Goal: Task Accomplishment & Management: Complete application form

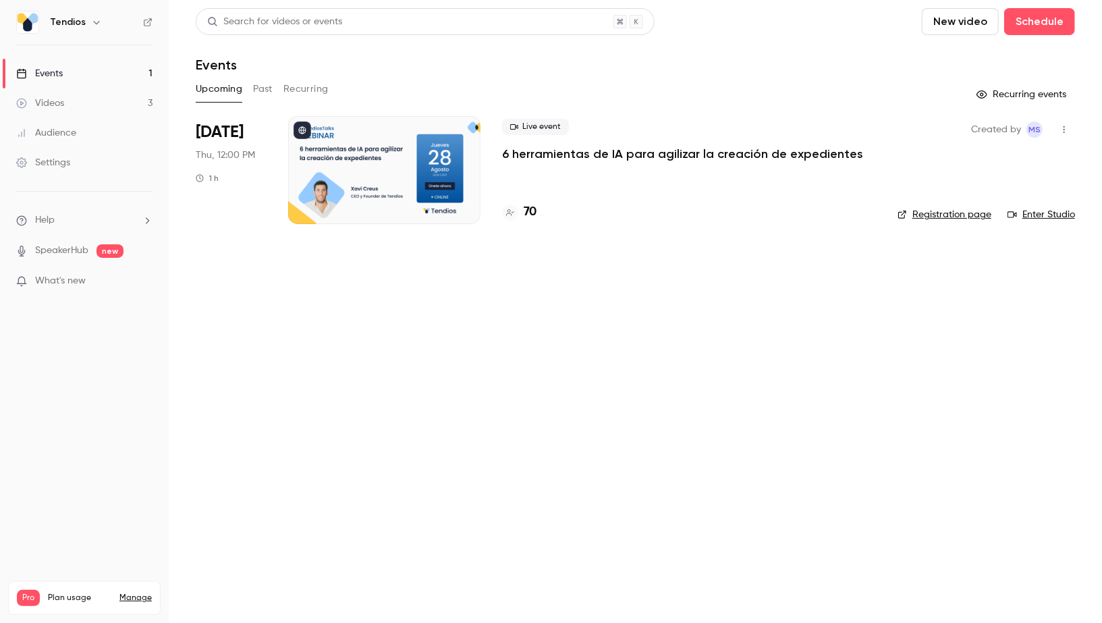
click at [535, 221] on div "Live event 6 herramientas de IA para agilizar la creación de expedientes 70" at bounding box center [689, 170] width 374 height 108
click at [529, 215] on h4 "70" at bounding box center [530, 212] width 13 height 18
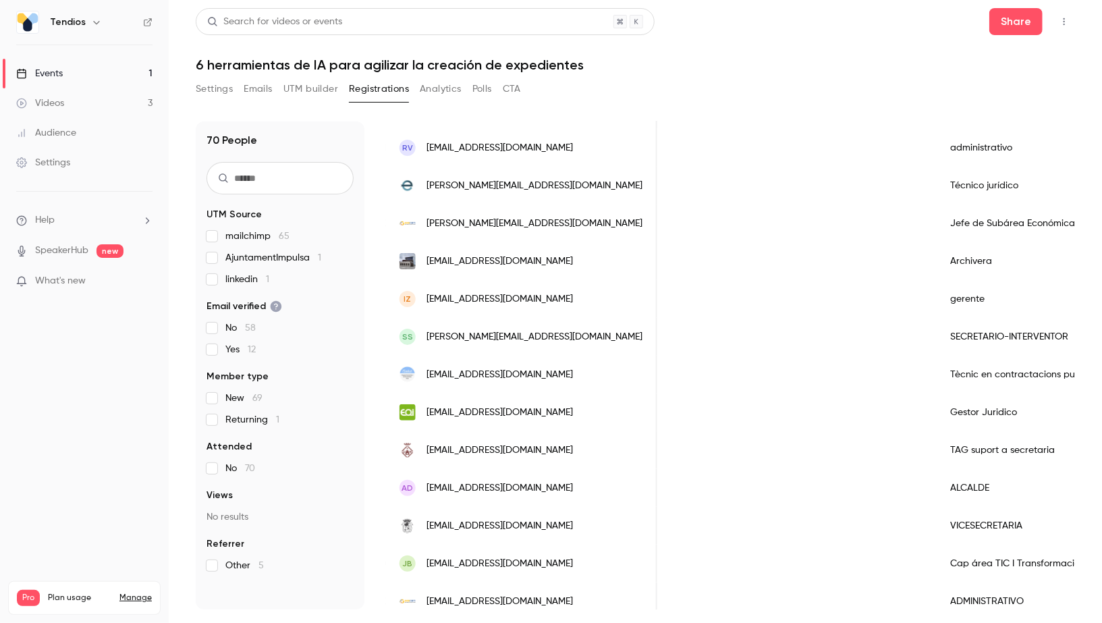
scroll to position [300, 0]
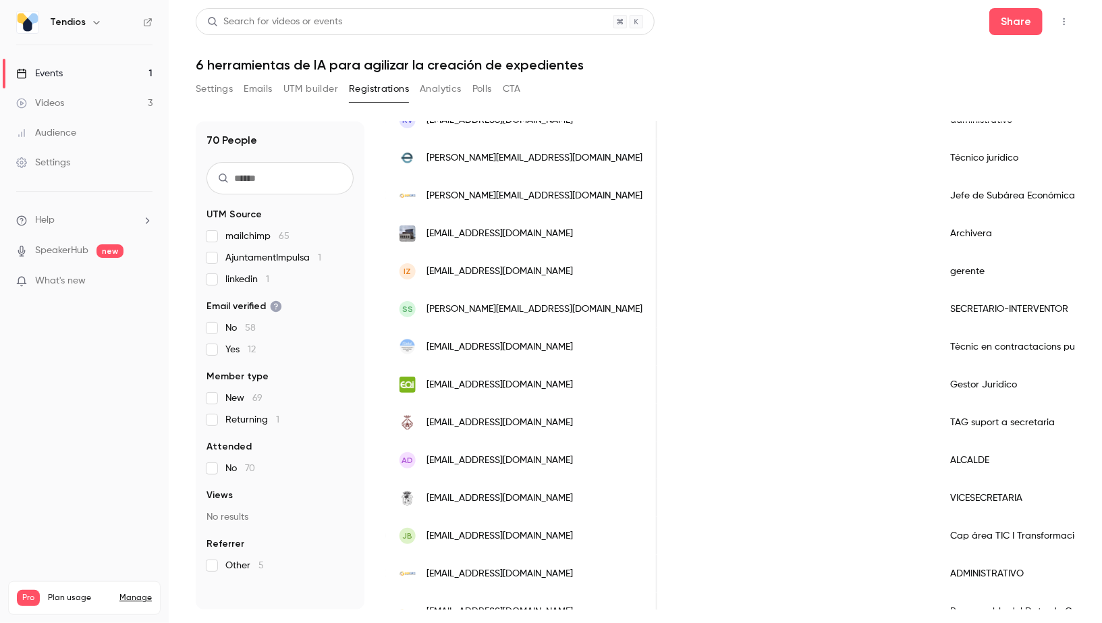
click at [99, 66] on link "Events 1" at bounding box center [84, 74] width 169 height 30
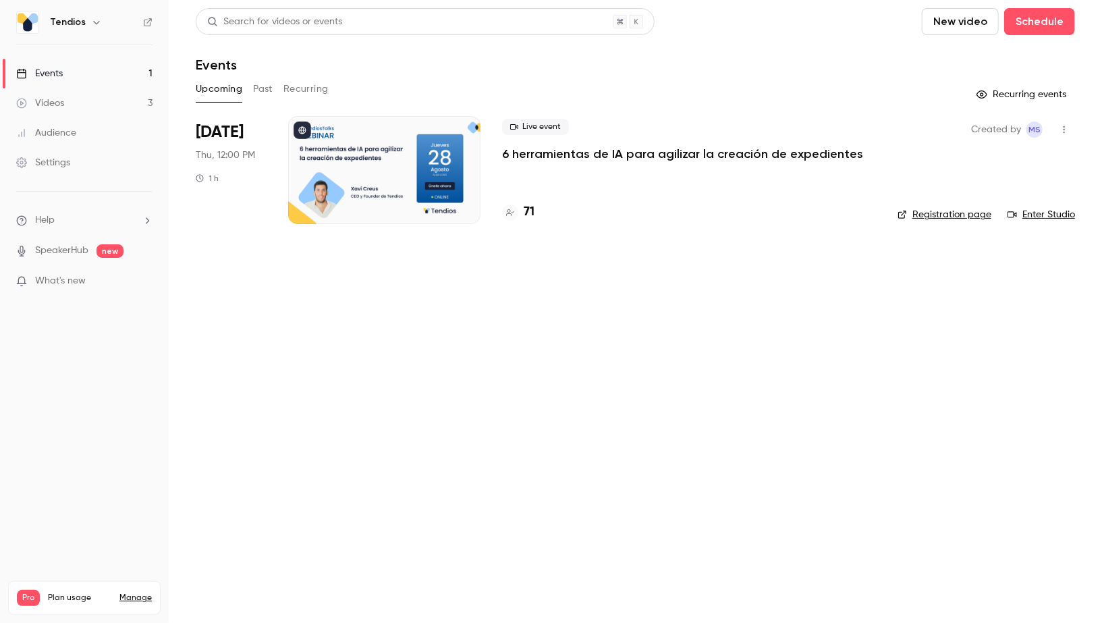
click at [530, 215] on h4 "71" at bounding box center [529, 212] width 11 height 18
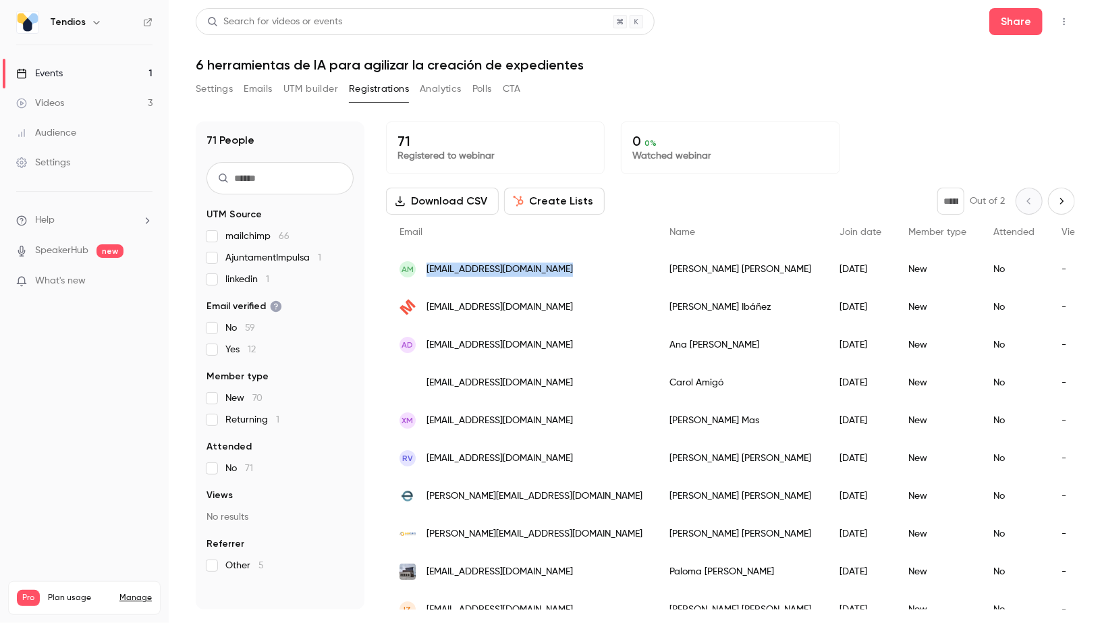
drag, startPoint x: 567, startPoint y: 268, endPoint x: 427, endPoint y: 267, distance: 140.4
click at [427, 267] on div "AM [EMAIL_ADDRESS][DOMAIN_NAME]" at bounding box center [521, 269] width 270 height 38
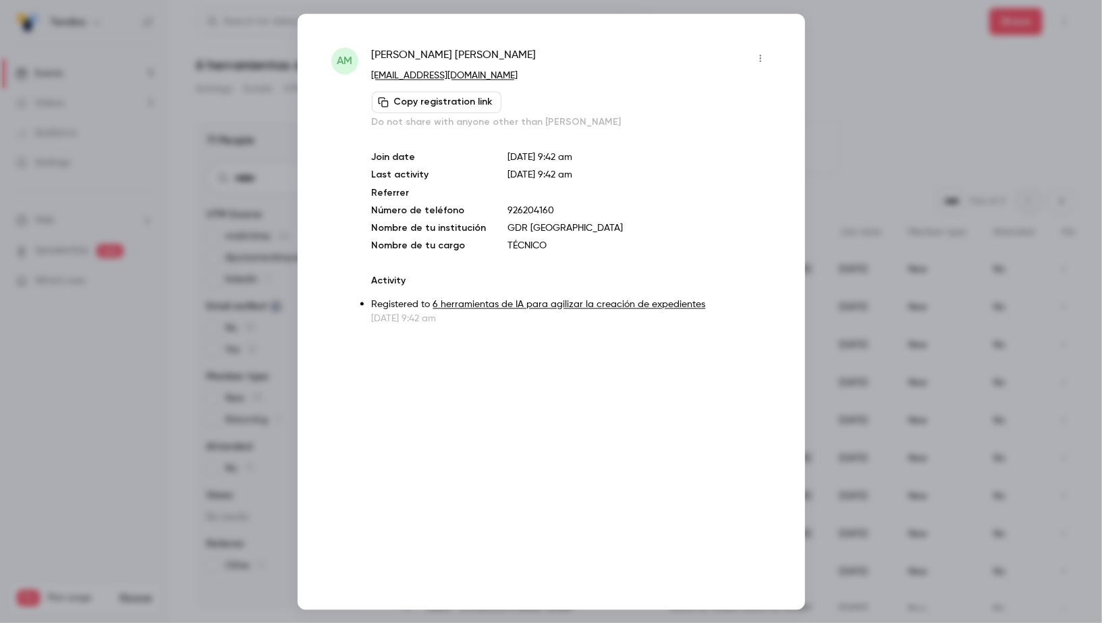
copy span "[EMAIL_ADDRESS][DOMAIN_NAME]"
click at [158, 35] on div at bounding box center [551, 311] width 1102 height 623
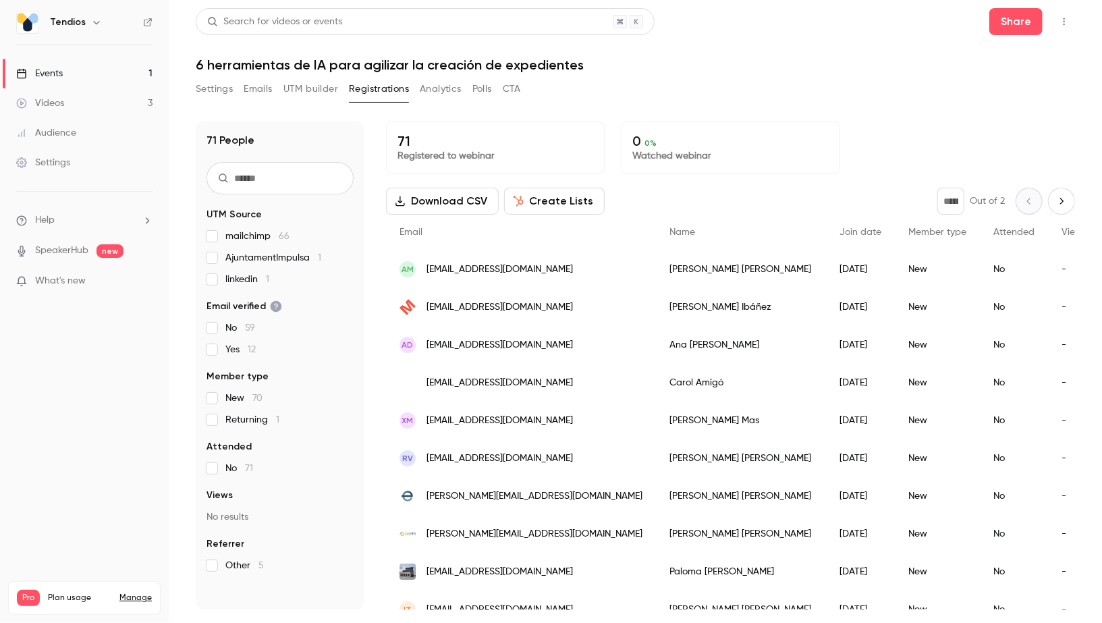
click at [74, 76] on link "Events 1" at bounding box center [84, 74] width 169 height 30
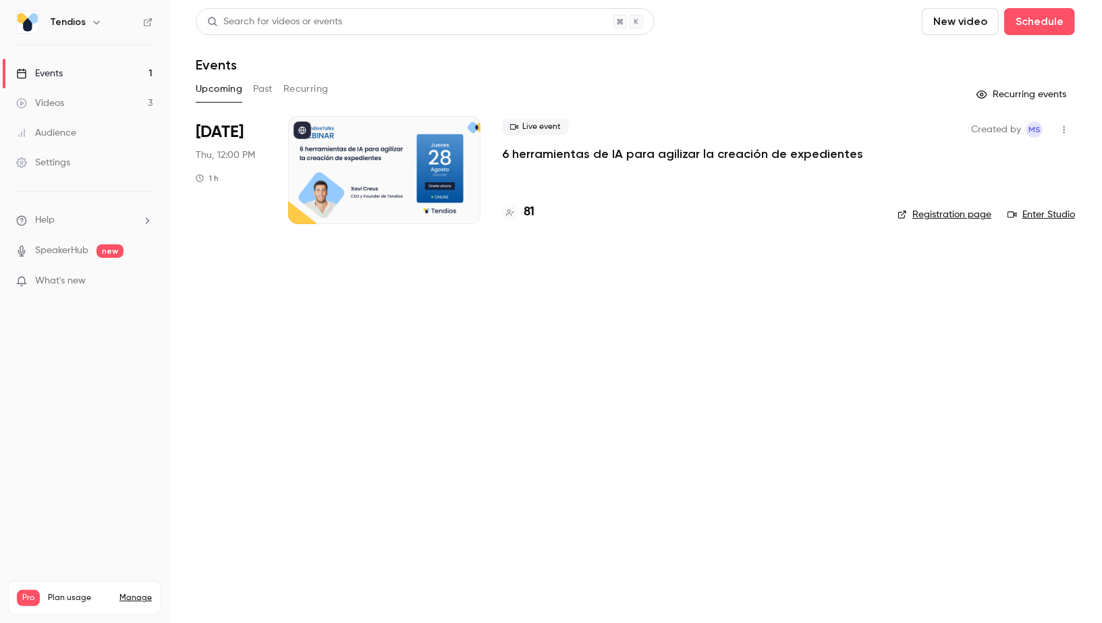
click at [527, 215] on h4 "81" at bounding box center [529, 212] width 11 height 18
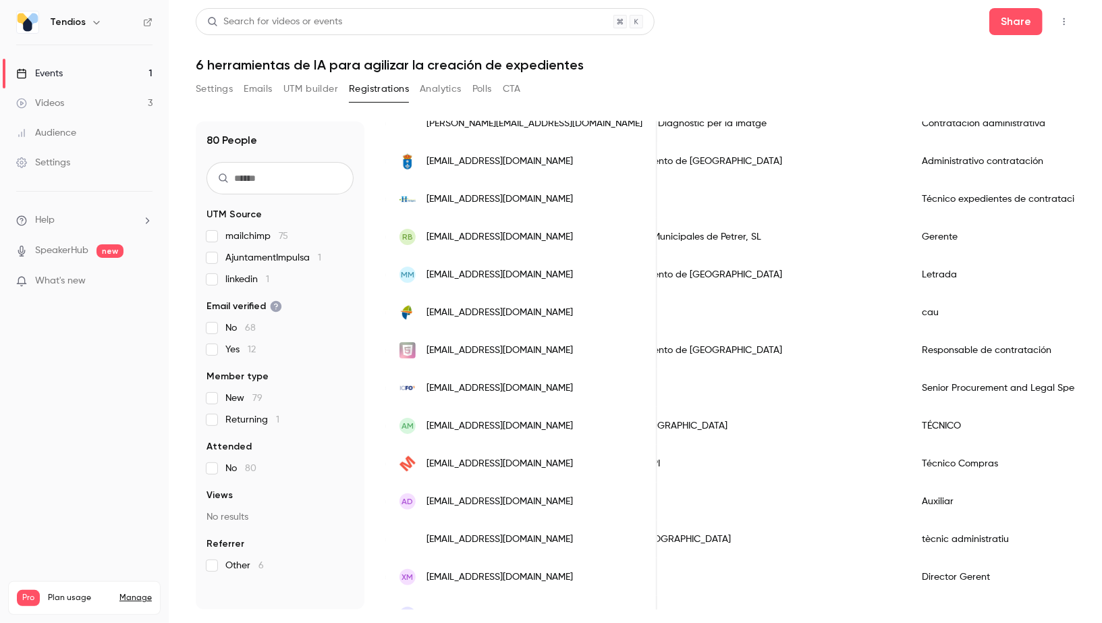
scroll to position [246, 0]
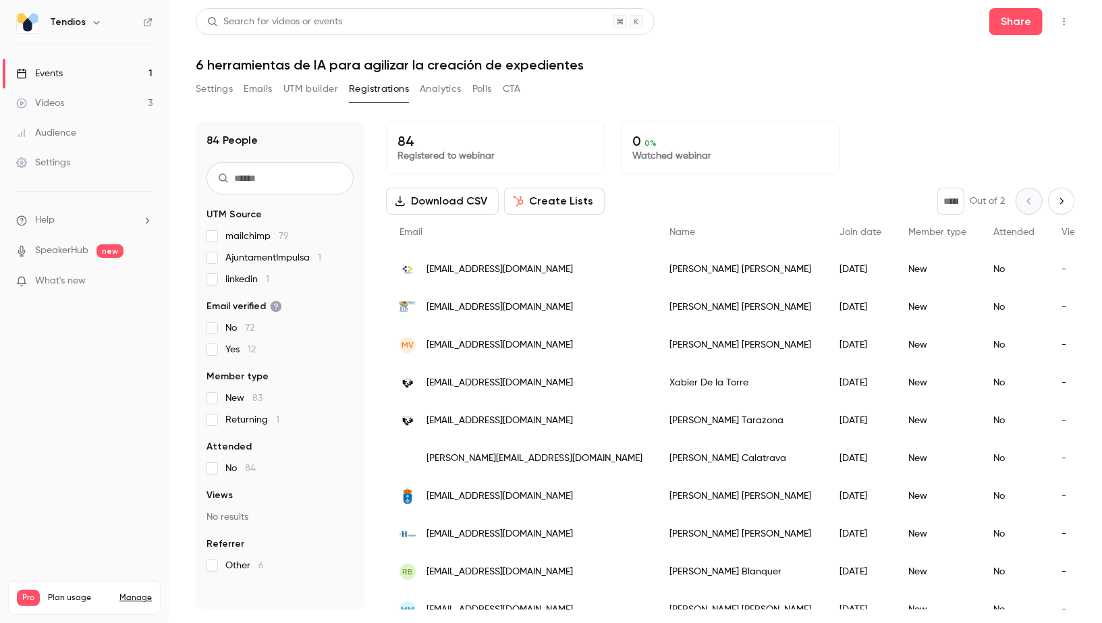
click at [104, 73] on link "Events 1" at bounding box center [84, 74] width 169 height 30
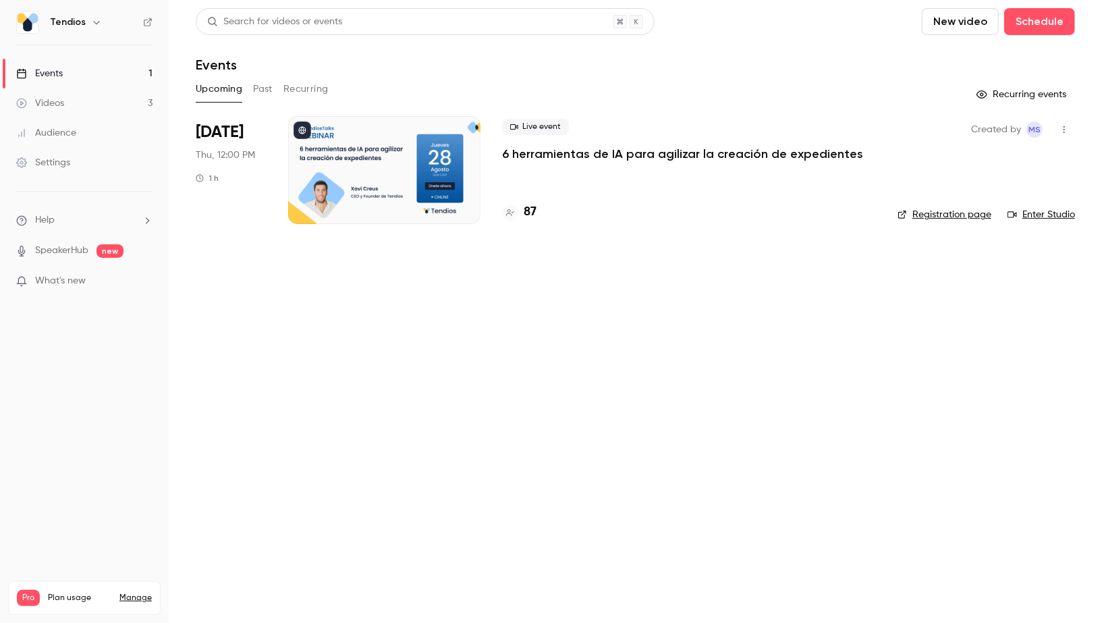
click at [74, 81] on link "Events 1" at bounding box center [84, 74] width 169 height 30
click at [533, 212] on h4 "89" at bounding box center [531, 212] width 14 height 18
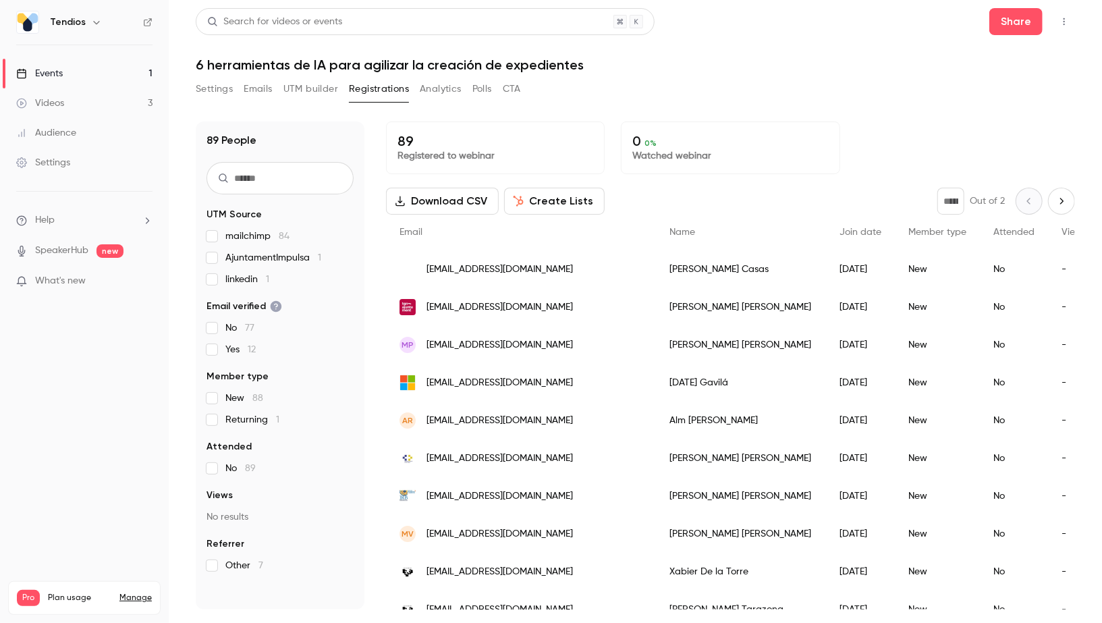
click at [103, 60] on link "Events 1" at bounding box center [84, 74] width 169 height 30
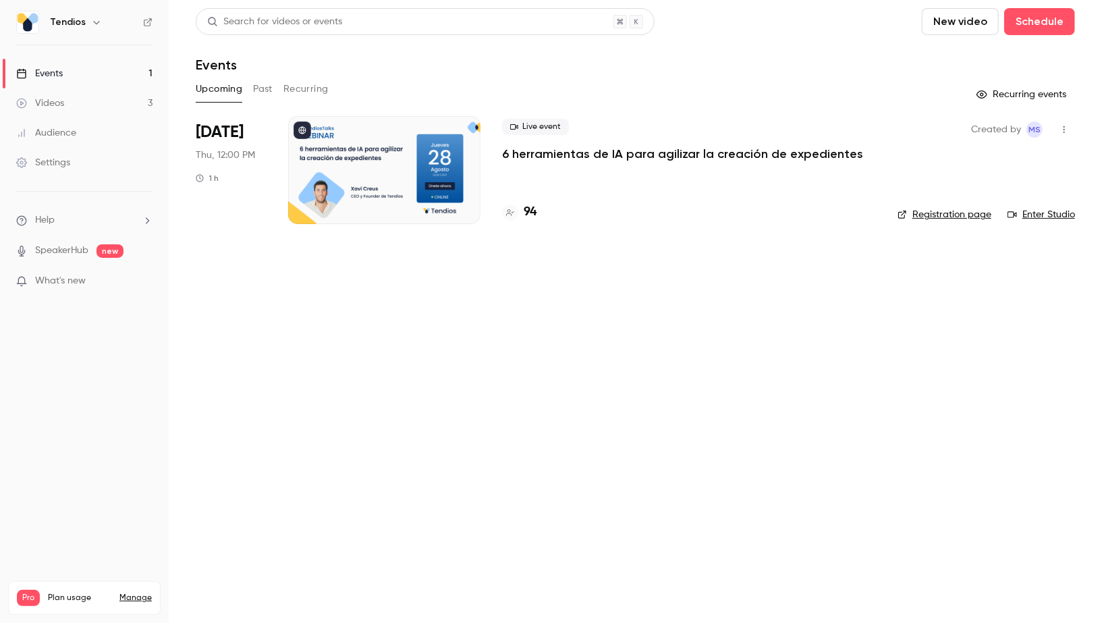
click at [535, 222] on div "Live event 6 herramientas de IA para agilizar la creación de expedientes 94" at bounding box center [689, 170] width 374 height 108
click at [530, 213] on h4 "94" at bounding box center [530, 212] width 13 height 18
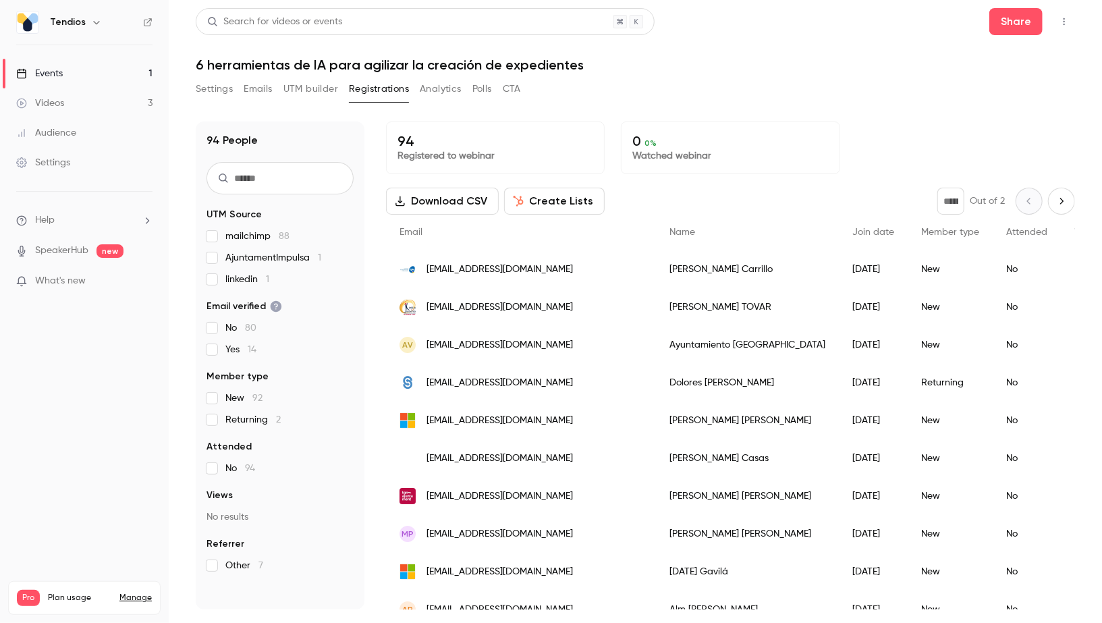
click at [116, 82] on link "Events 1" at bounding box center [84, 74] width 169 height 30
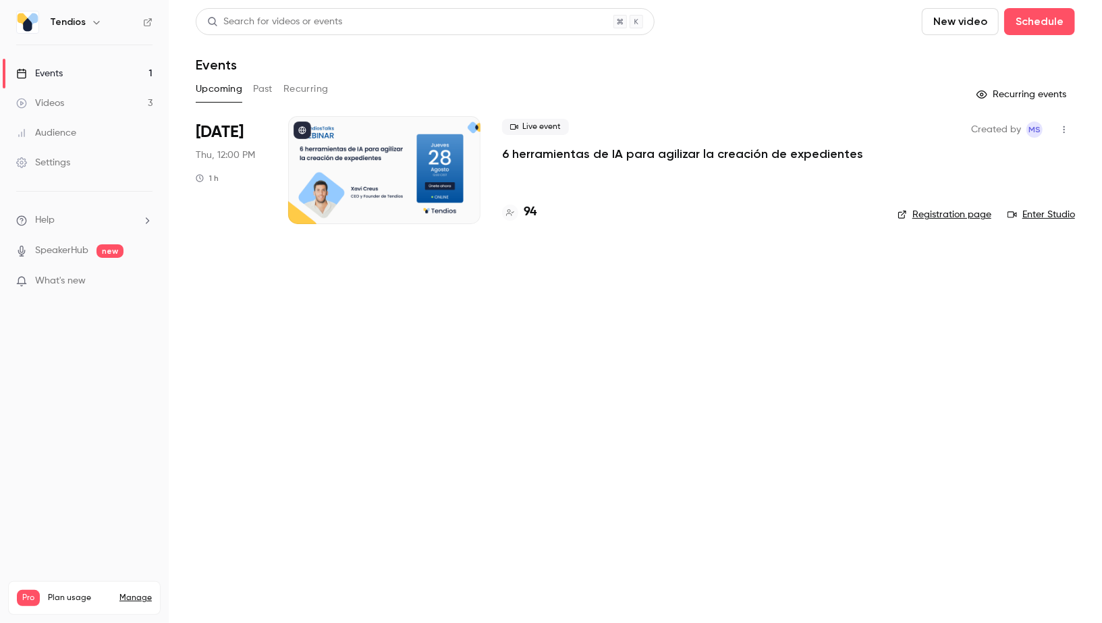
click at [83, 69] on link "Events 1" at bounding box center [84, 74] width 169 height 30
click at [107, 98] on link "Videos 3" at bounding box center [84, 103] width 169 height 30
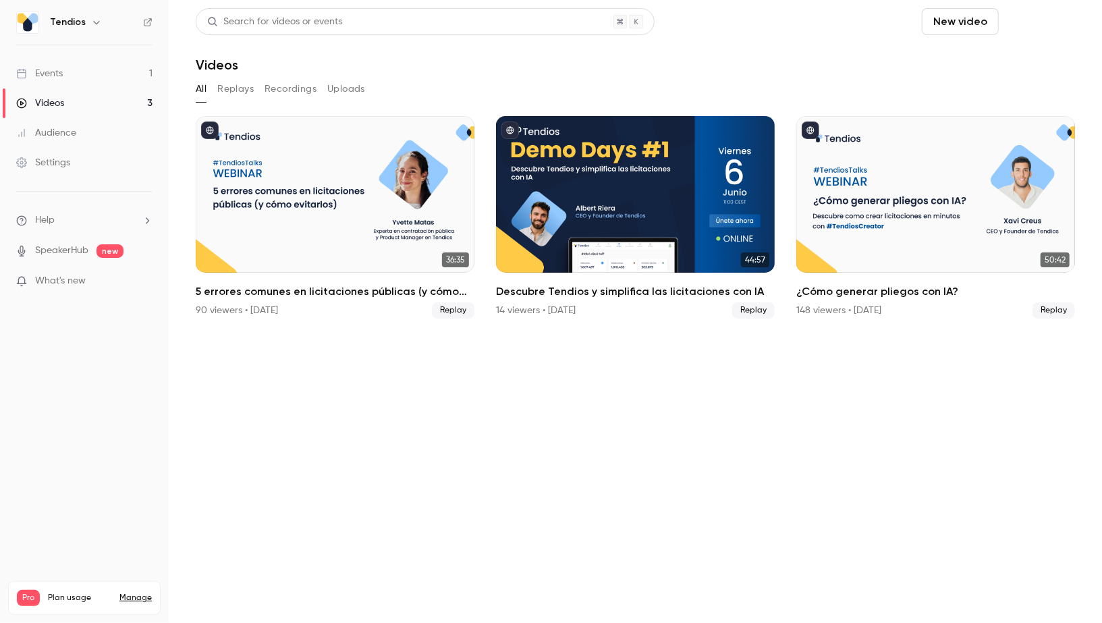
click at [1032, 22] on button "Schedule" at bounding box center [1040, 21] width 71 height 27
click at [961, 80] on li "Recurring event" at bounding box center [1003, 94] width 146 height 36
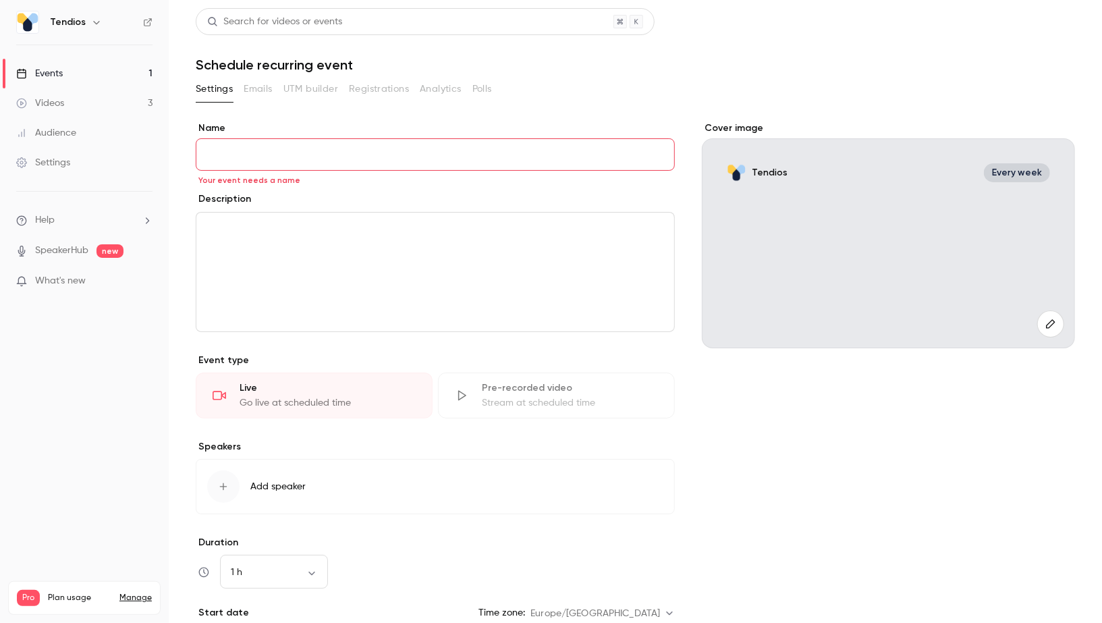
click at [104, 72] on link "Events 1" at bounding box center [84, 74] width 169 height 30
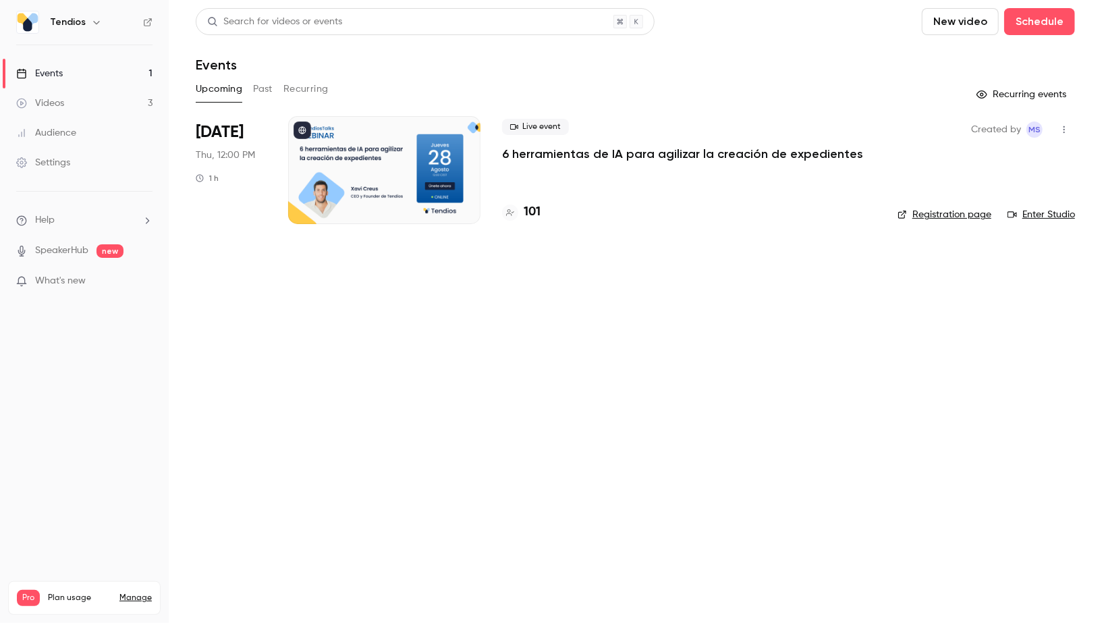
click at [1005, 14] on div "New video Schedule" at bounding box center [998, 21] width 153 height 27
click at [1021, 16] on button "Schedule" at bounding box center [1040, 21] width 71 height 27
click at [947, 65] on li "One time event" at bounding box center [1003, 58] width 146 height 35
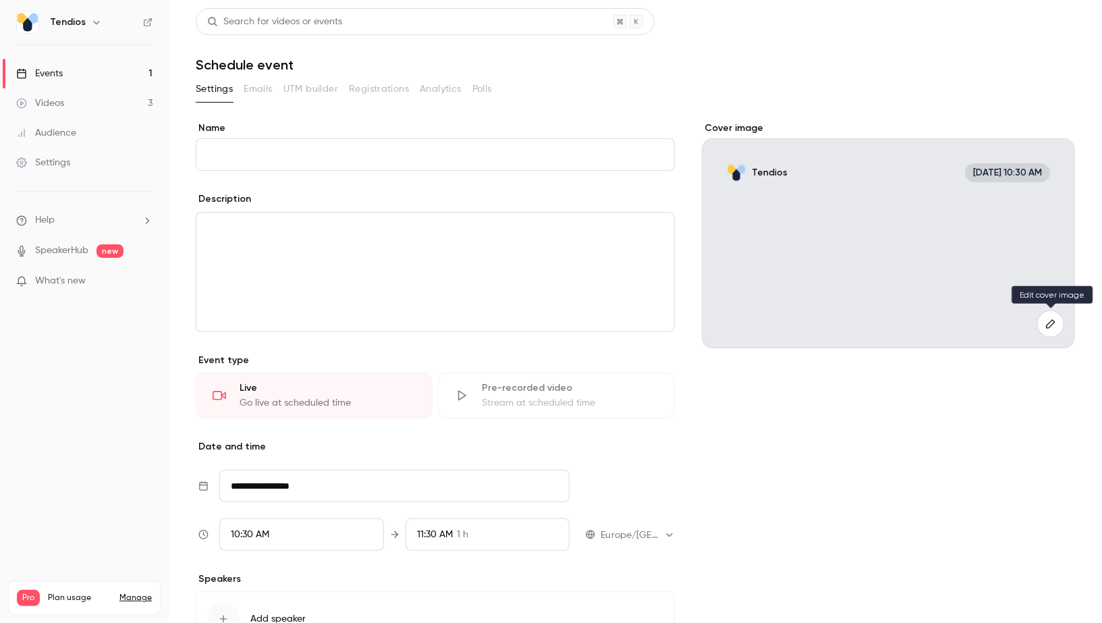
click at [1050, 329] on button "button" at bounding box center [1051, 324] width 27 height 27
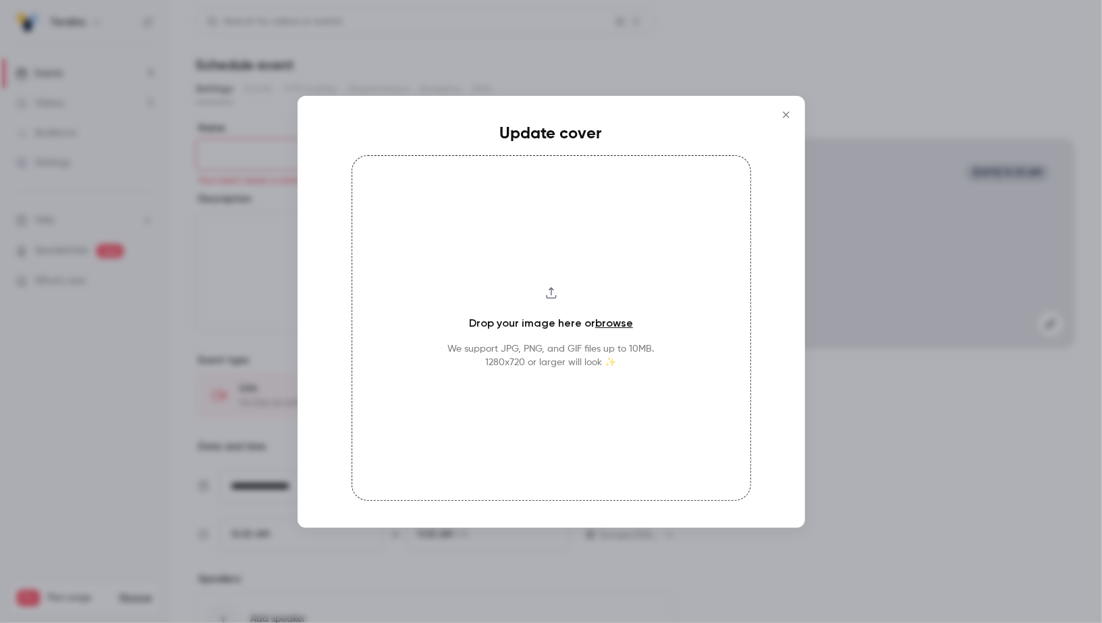
click at [607, 321] on link "browse" at bounding box center [614, 323] width 38 height 13
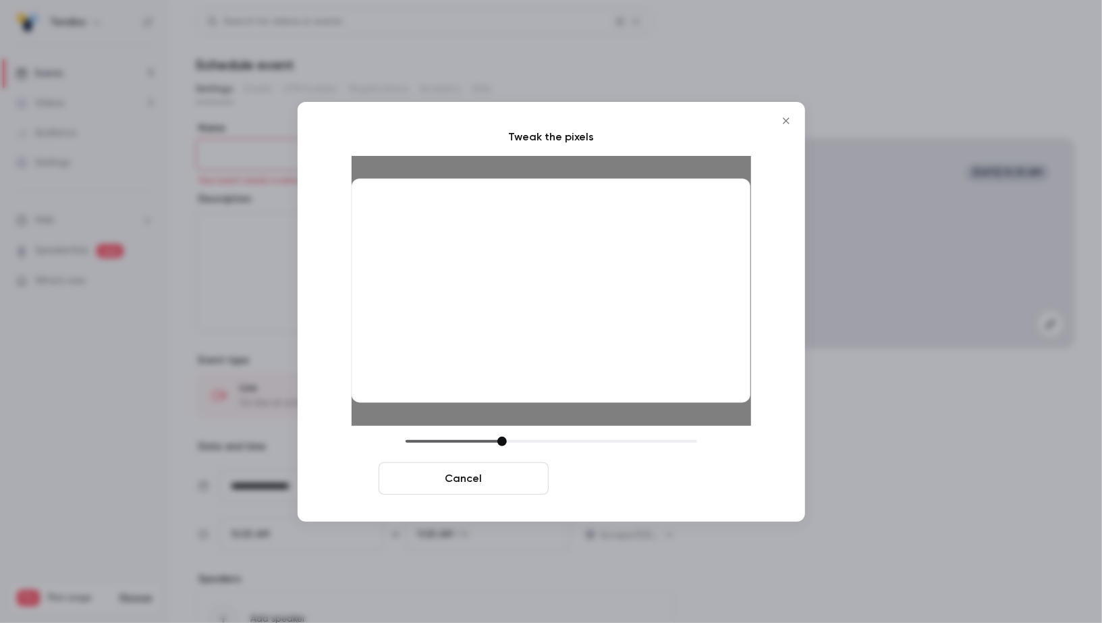
click at [614, 478] on button "Crop and save" at bounding box center [639, 478] width 170 height 32
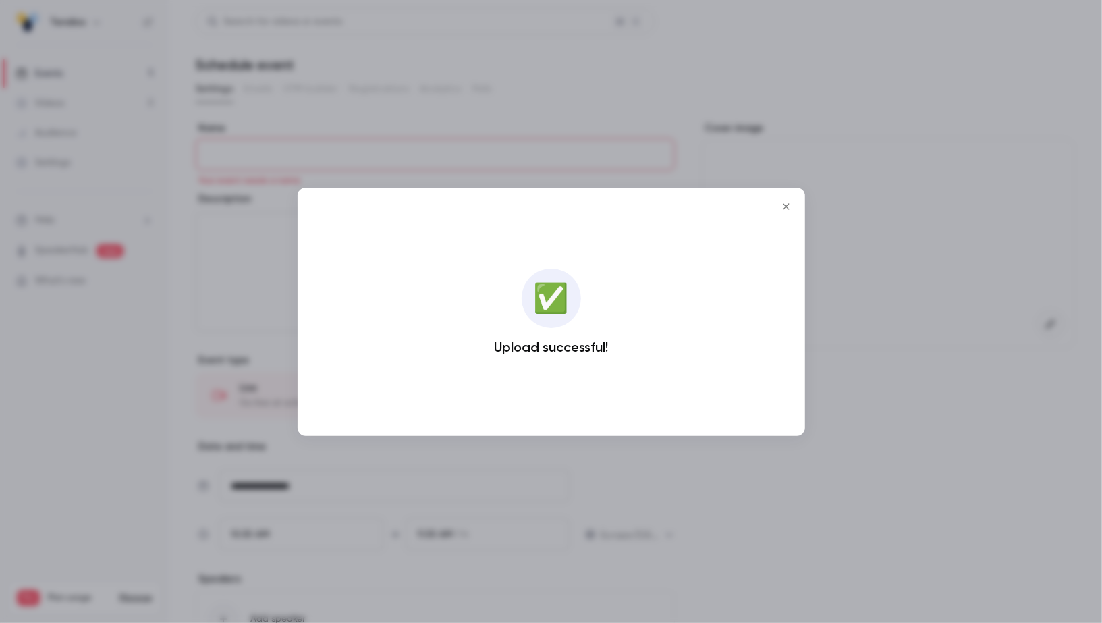
click at [782, 202] on icon "Close" at bounding box center [786, 206] width 16 height 11
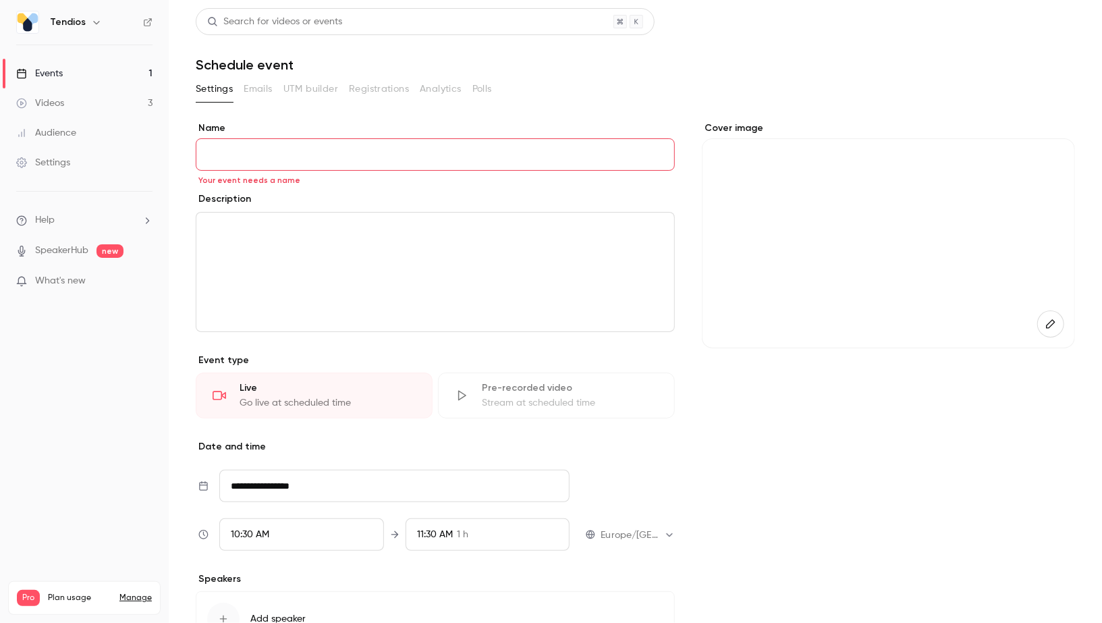
click at [305, 161] on input "Name" at bounding box center [435, 154] width 479 height 32
paste input "**********"
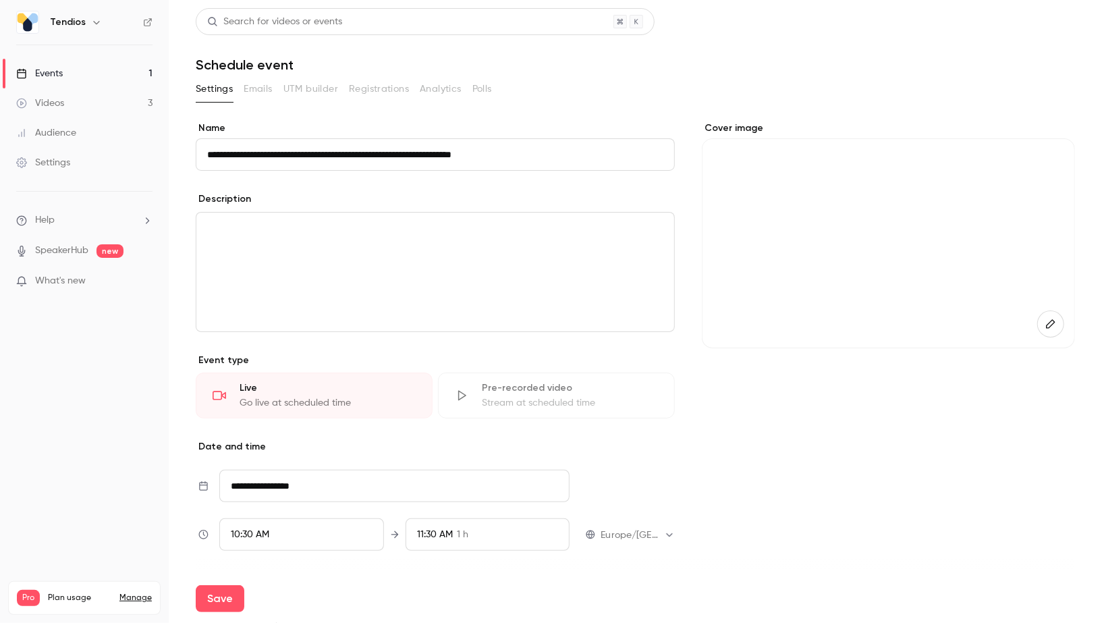
type input "**********"
click at [273, 479] on input "**********" at bounding box center [394, 486] width 350 height 32
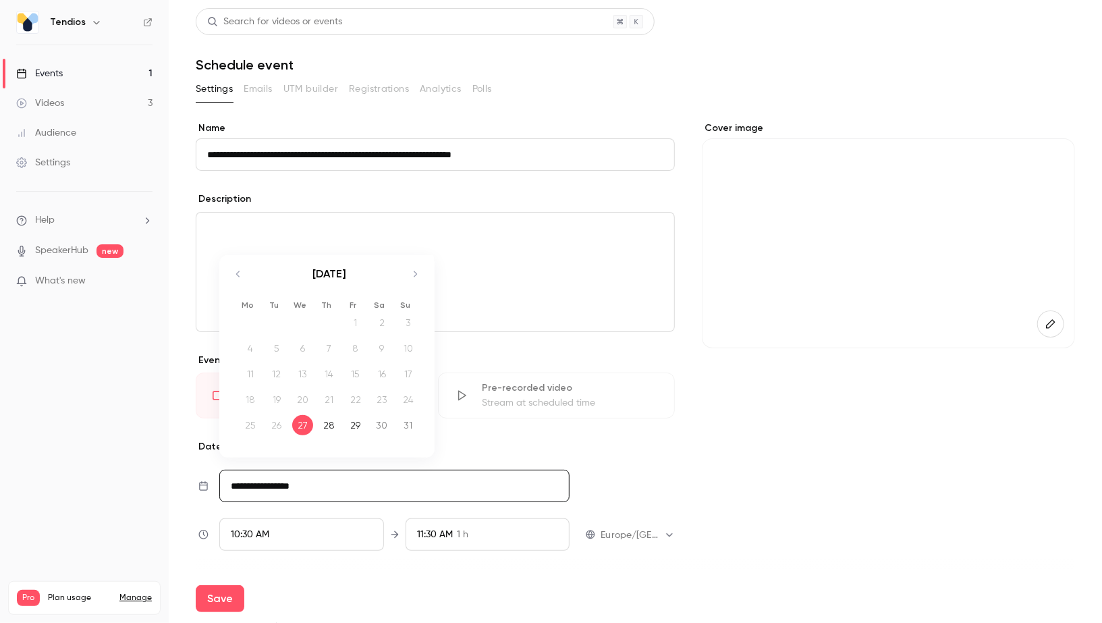
click at [412, 271] on icon "Move forward to switch to the next month." at bounding box center [415, 274] width 16 height 16
click at [248, 372] on div "15" at bounding box center [250, 374] width 21 height 20
type input "**********"
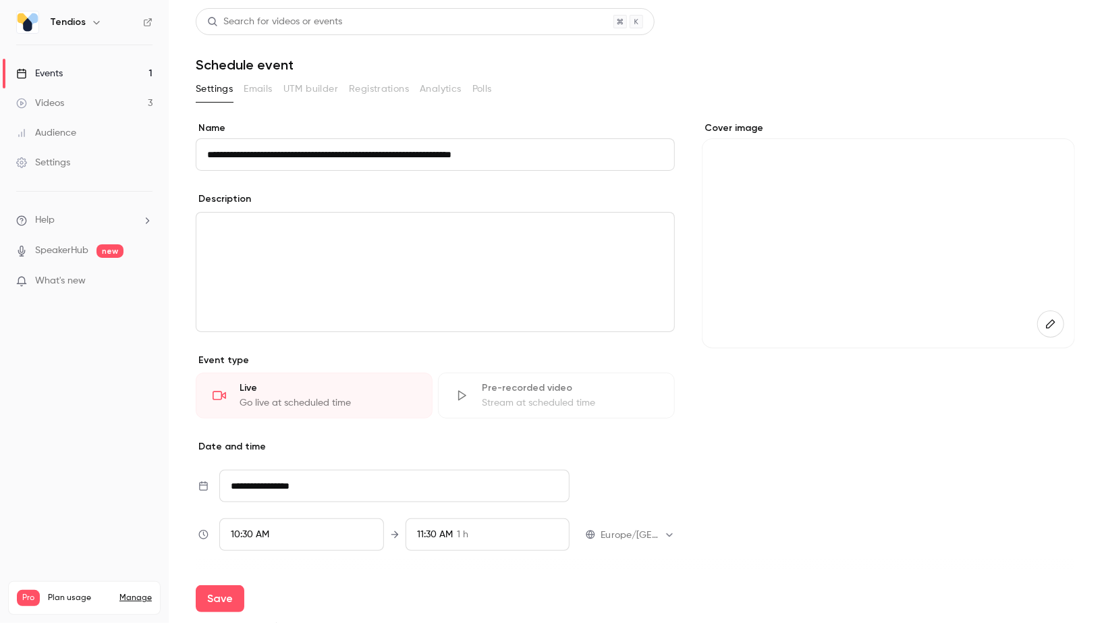
scroll to position [95, 0]
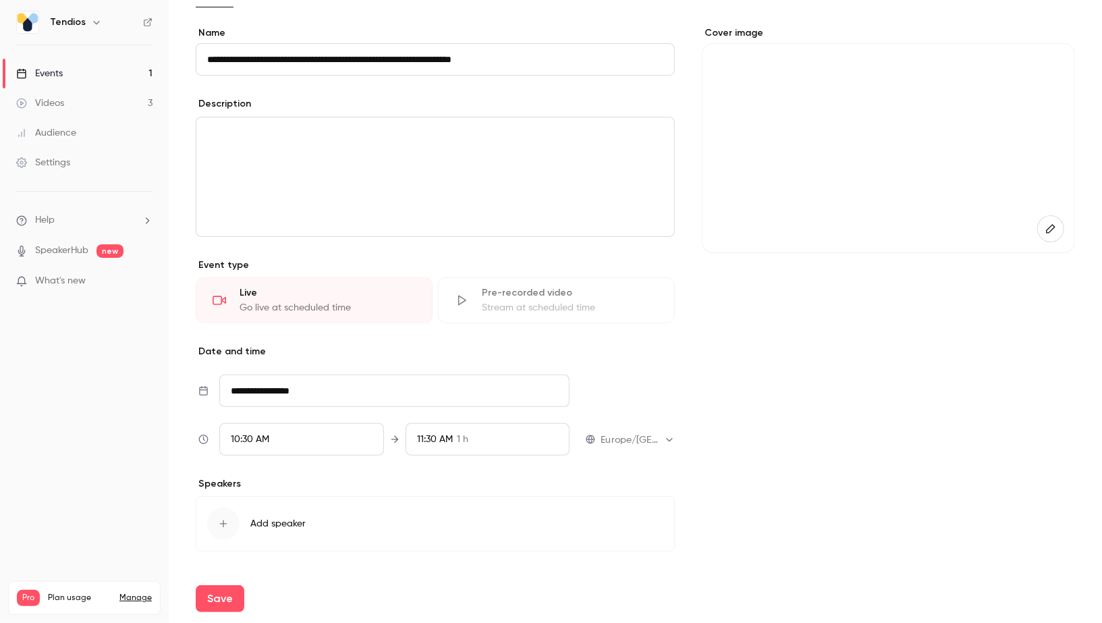
click at [279, 429] on div "10:30 AM" at bounding box center [301, 439] width 165 height 32
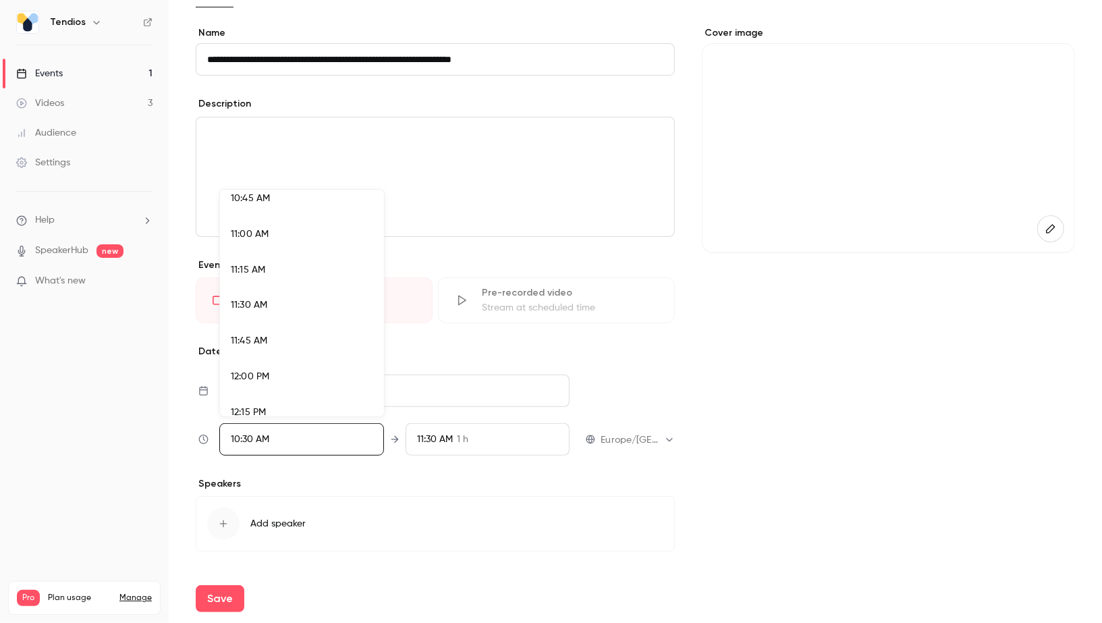
scroll to position [1551, 0]
click at [302, 371] on div "12:00 PM" at bounding box center [302, 374] width 142 height 14
click at [425, 468] on div at bounding box center [551, 311] width 1102 height 623
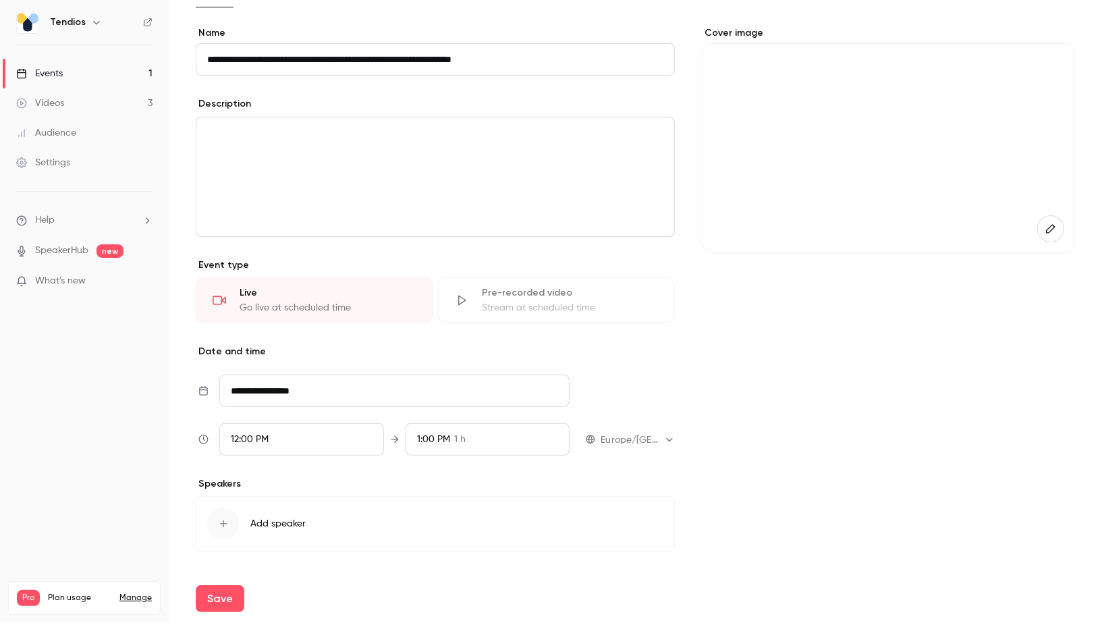
scroll to position [1407, 0]
click at [103, 74] on link "Events 1" at bounding box center [84, 74] width 169 height 30
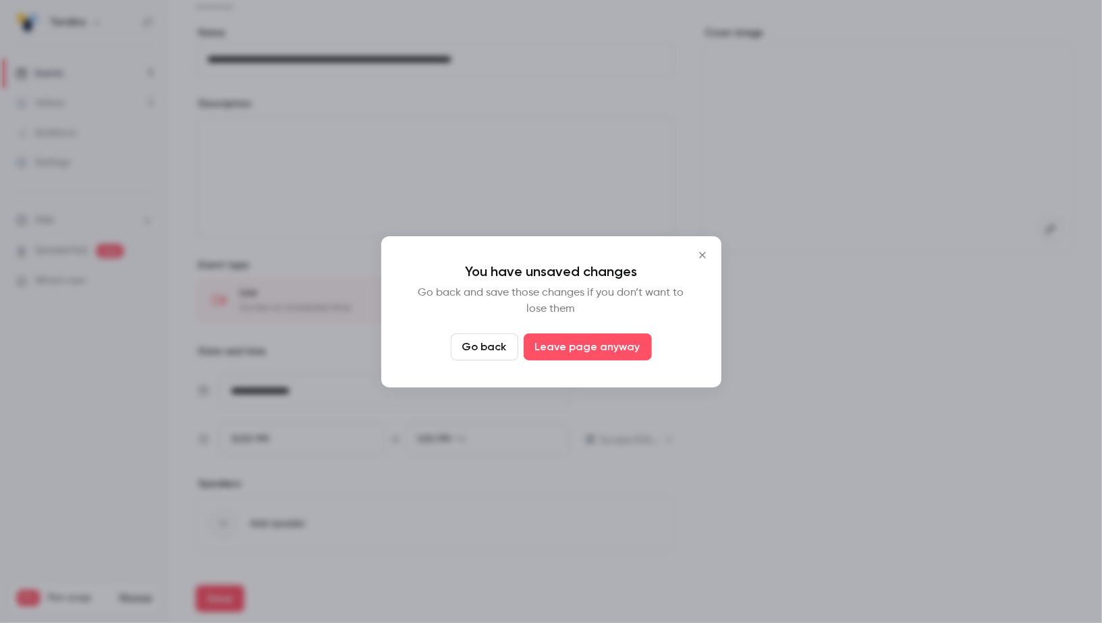
click at [489, 350] on button "Go back" at bounding box center [485, 346] width 68 height 27
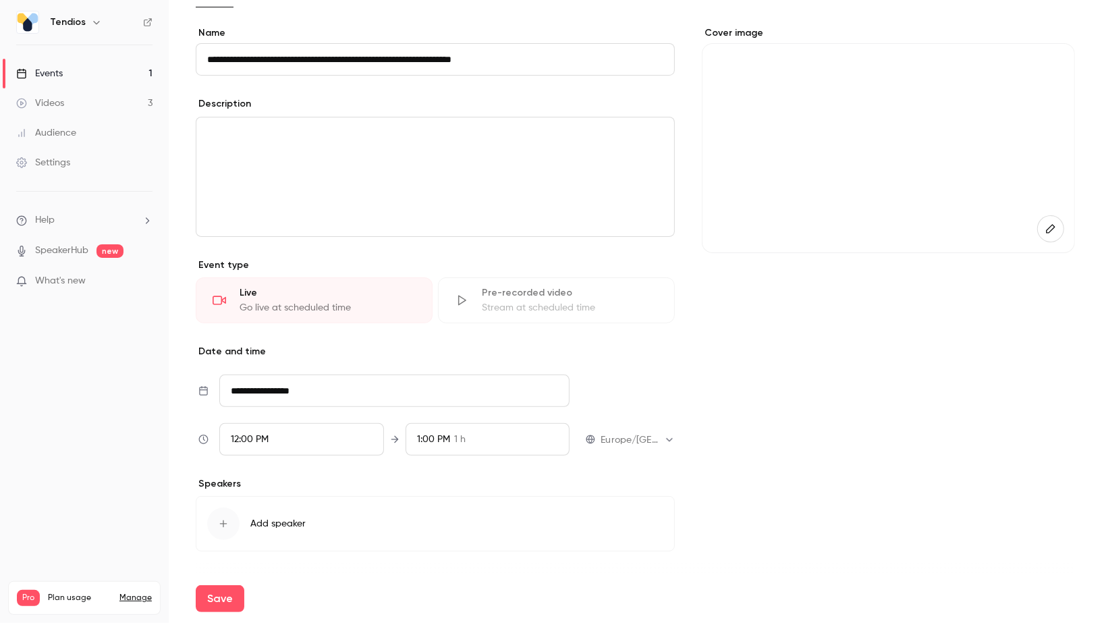
click at [123, 70] on link "Events 1" at bounding box center [84, 74] width 169 height 30
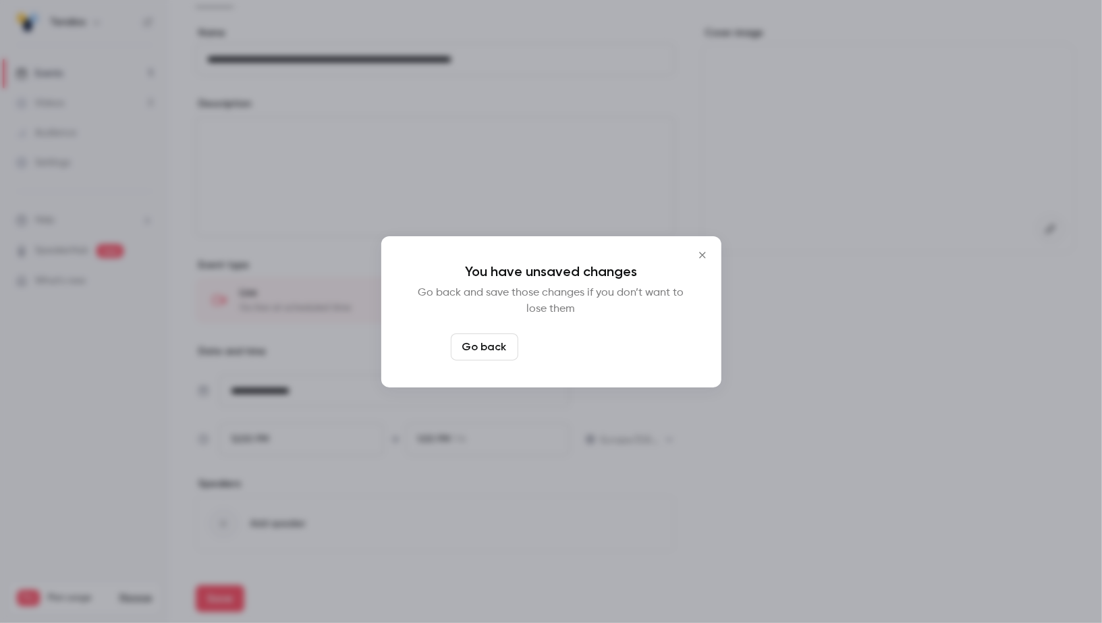
click at [583, 350] on button "Leave page anyway" at bounding box center [588, 346] width 128 height 27
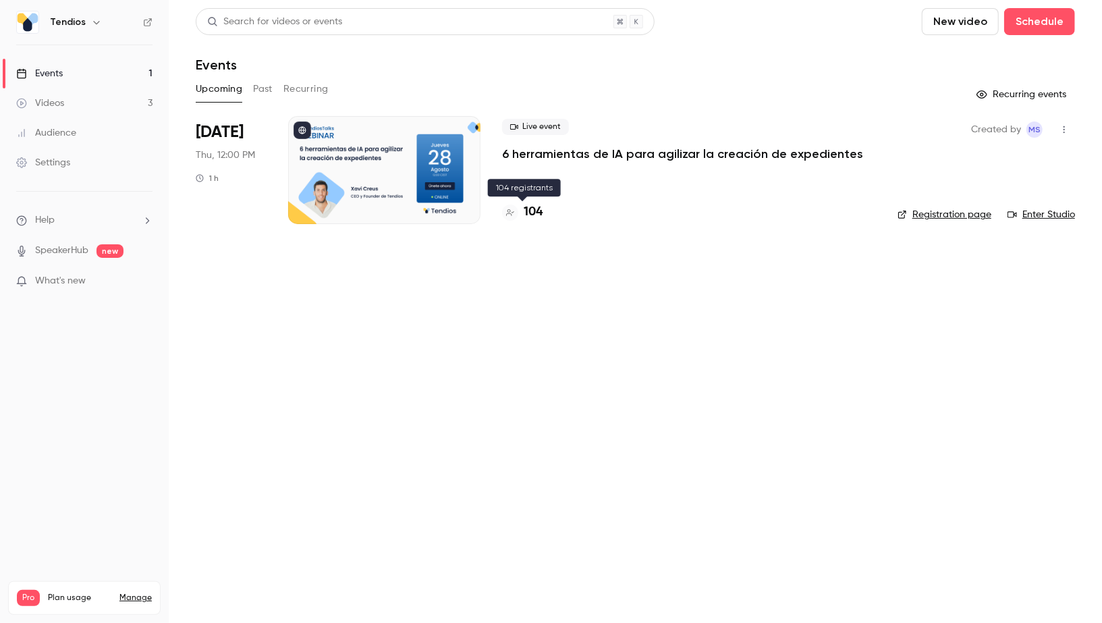
click at [533, 217] on h4 "104" at bounding box center [533, 212] width 19 height 18
